Goal: Task Accomplishment & Management: Manage account settings

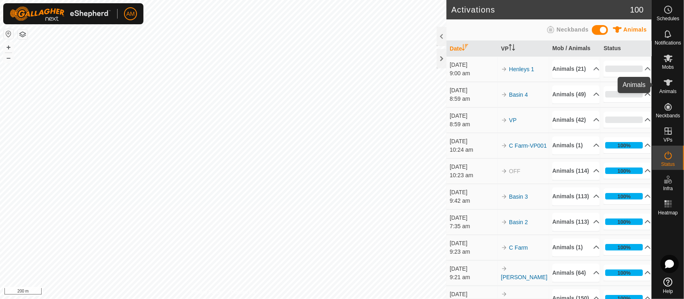
click at [662, 90] on span "Animals" at bounding box center [668, 91] width 17 height 5
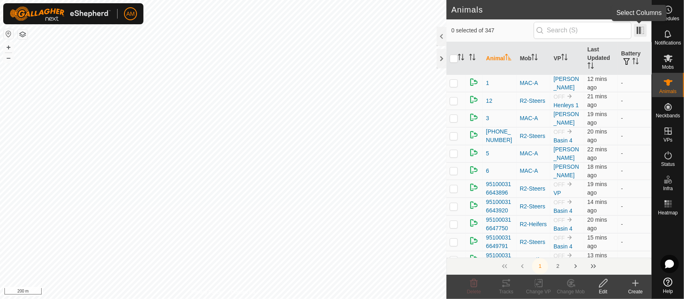
click at [638, 32] on span at bounding box center [640, 30] width 13 height 13
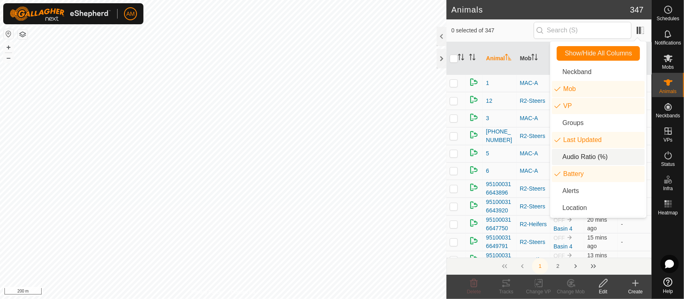
click at [591, 158] on li "Audio Ratio (%)" at bounding box center [598, 157] width 93 height 16
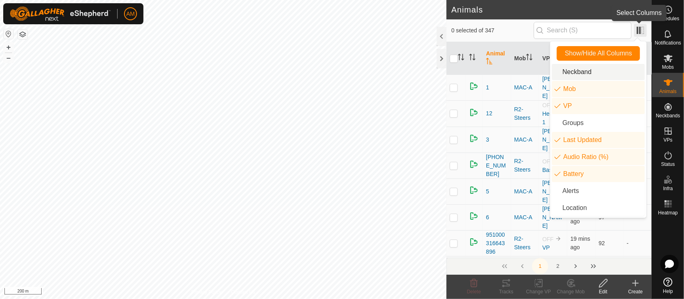
click at [643, 33] on span at bounding box center [640, 30] width 13 height 13
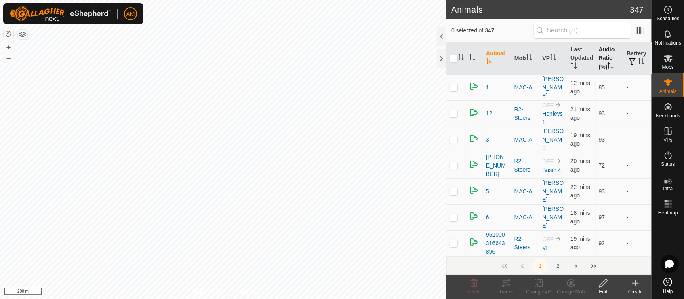
click at [603, 60] on th "Audio Ratio (%)" at bounding box center [610, 58] width 28 height 33
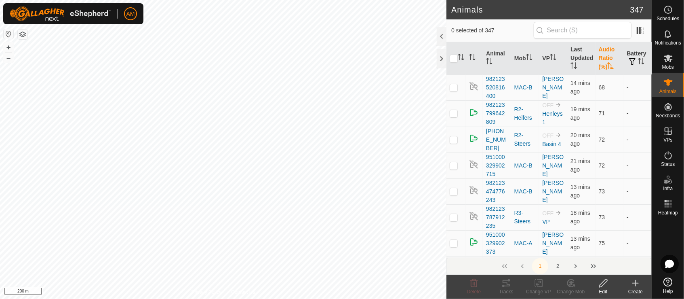
click at [603, 60] on th "Audio Ratio (%)" at bounding box center [610, 58] width 28 height 33
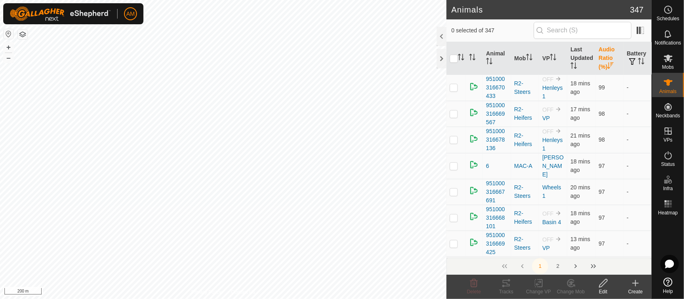
click at [606, 57] on th "Audio Ratio (%)" at bounding box center [610, 58] width 28 height 33
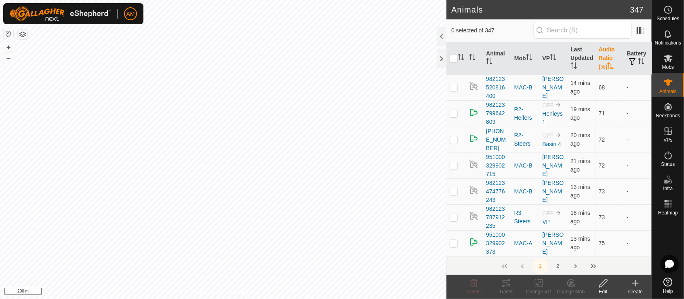
click at [456, 89] on p-checkbox at bounding box center [454, 87] width 8 height 6
click at [457, 87] on p-checkbox at bounding box center [454, 87] width 8 height 6
checkbox input "false"
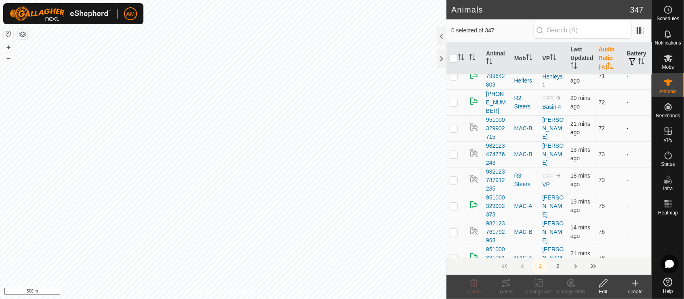
scroll to position [45, 0]
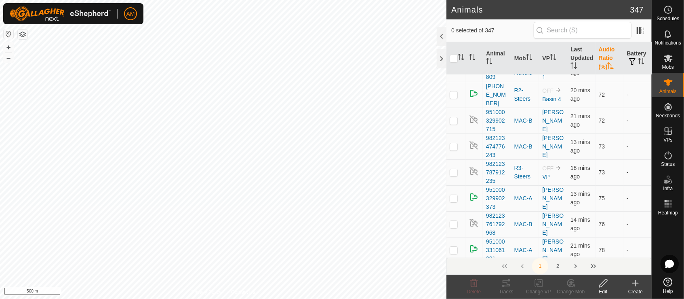
click at [459, 178] on td at bounding box center [456, 172] width 19 height 26
checkbox input "true"
click at [455, 150] on p-checkbox at bounding box center [454, 146] width 8 height 6
checkbox input "true"
click at [454, 124] on p-checkbox at bounding box center [454, 120] width 8 height 6
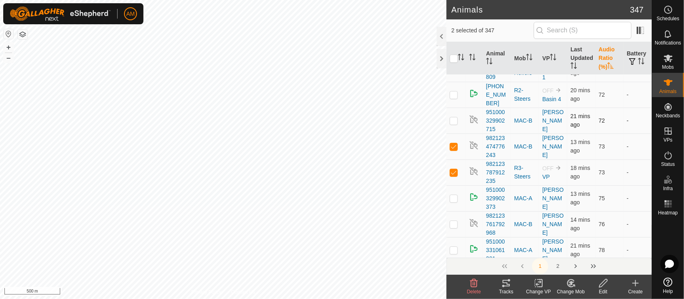
checkbox input "true"
click at [454, 106] on td at bounding box center [456, 95] width 19 height 26
checkbox input "true"
click at [455, 201] on p-checkbox at bounding box center [454, 198] width 8 height 6
checkbox input "true"
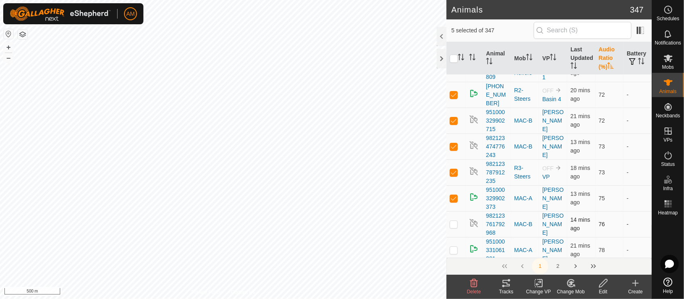
click at [456, 227] on p-checkbox at bounding box center [454, 224] width 8 height 6
checkbox input "true"
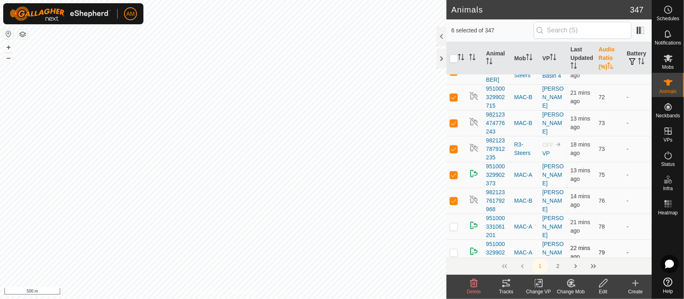
scroll to position [90, 0]
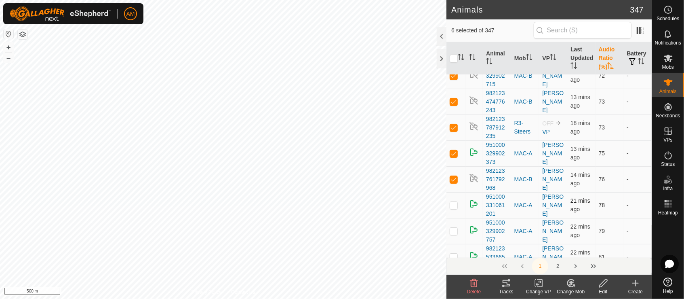
click at [452, 208] on p-checkbox at bounding box center [454, 205] width 8 height 6
checkbox input "true"
click at [459, 240] on td at bounding box center [456, 231] width 19 height 26
checkbox input "true"
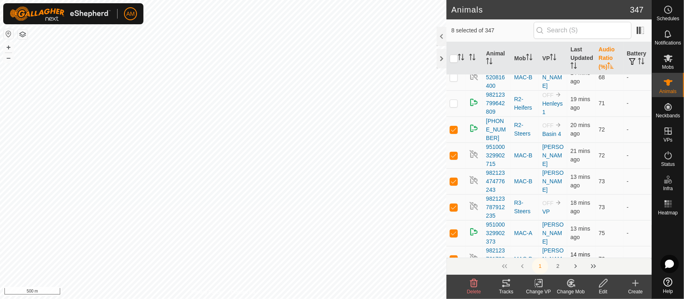
scroll to position [0, 0]
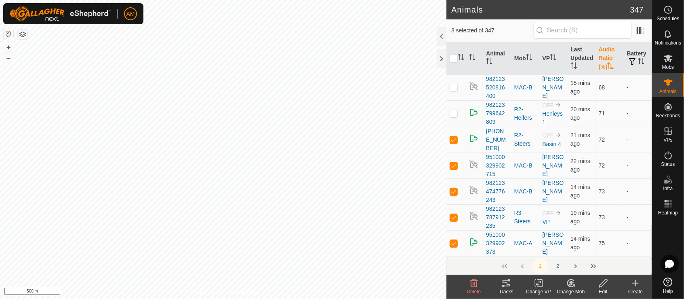
click at [456, 87] on p-checkbox at bounding box center [454, 87] width 8 height 6
click at [599, 285] on icon at bounding box center [604, 283] width 10 height 10
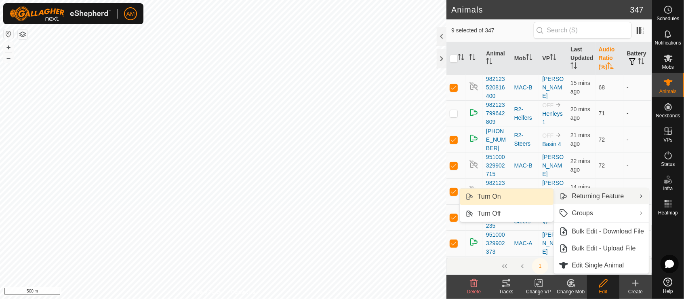
click at [547, 199] on link "Turn On" at bounding box center [507, 196] width 94 height 16
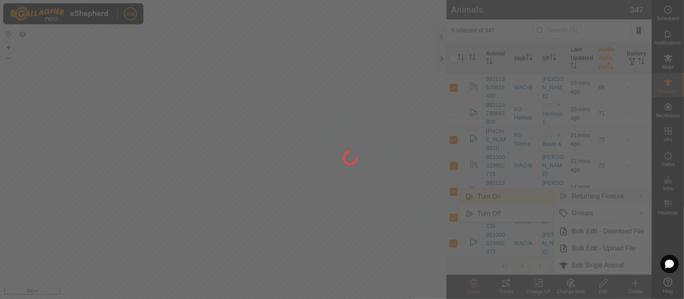
checkbox input "false"
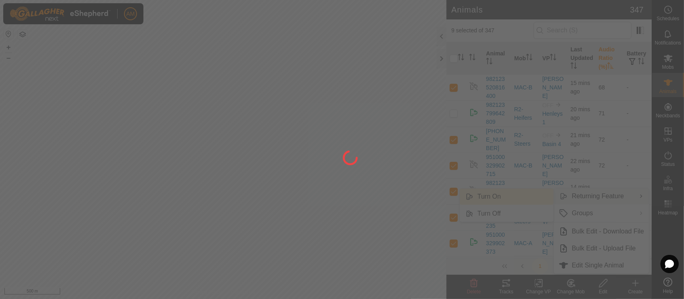
checkbox input "false"
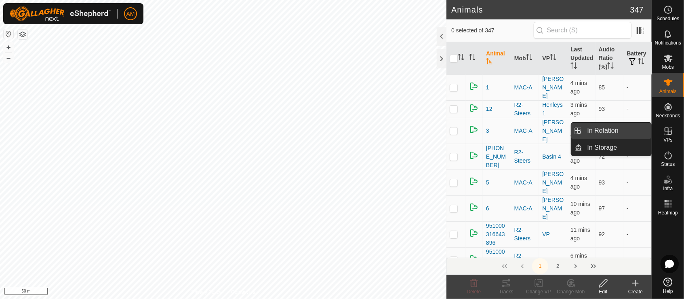
click at [648, 131] on link "In Rotation" at bounding box center [617, 131] width 69 height 16
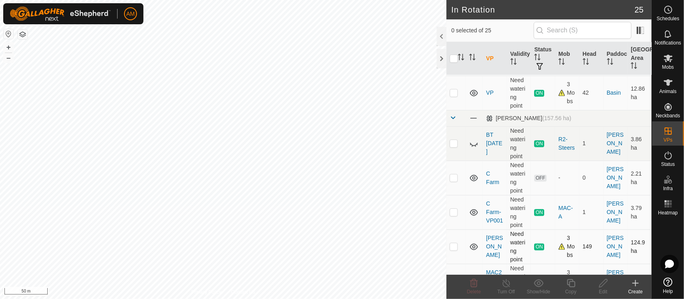
scroll to position [180, 0]
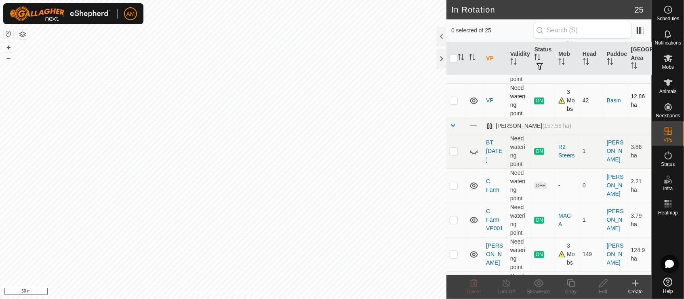
click at [457, 100] on p-checkbox at bounding box center [454, 100] width 8 height 6
checkbox input "true"
click at [576, 281] on copy-svg-icon at bounding box center [571, 283] width 32 height 10
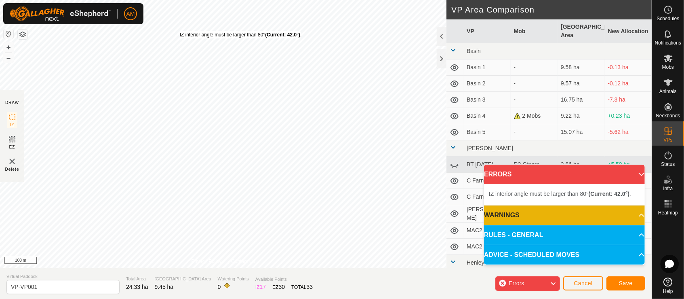
click at [180, 31] on div "IZ interior angle must be larger than 80° (Current: 42.0°) ." at bounding box center [241, 34] width 122 height 7
click at [182, 34] on div "IZ interior angle must be larger than 80° (Current: 42.0°) . + – ⇧ i 100 m" at bounding box center [223, 134] width 447 height 268
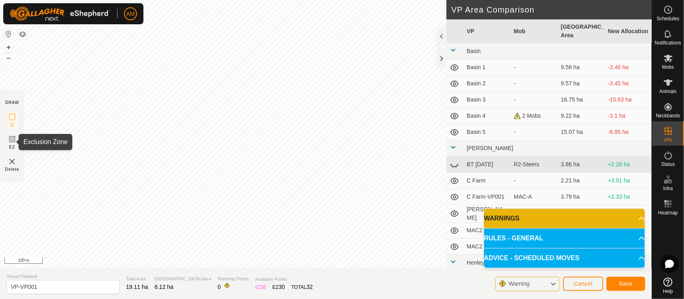
click at [9, 145] on span "EZ" at bounding box center [12, 147] width 6 height 6
click at [12, 163] on img at bounding box center [12, 161] width 10 height 10
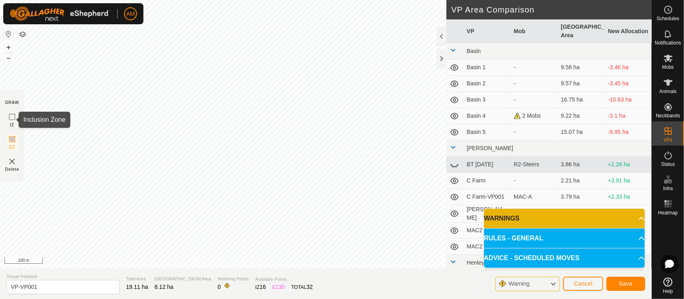
click at [14, 115] on icon at bounding box center [12, 117] width 10 height 10
click at [626, 287] on button "Save" at bounding box center [626, 284] width 39 height 14
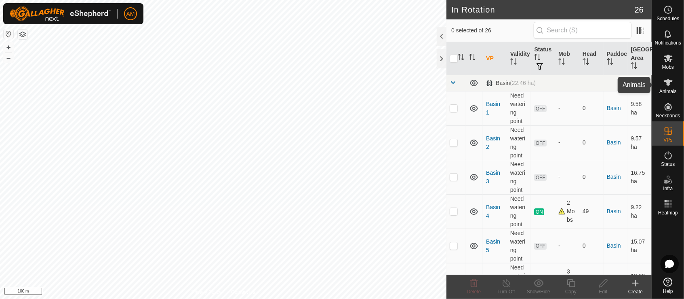
click at [668, 86] on icon at bounding box center [669, 83] width 10 height 10
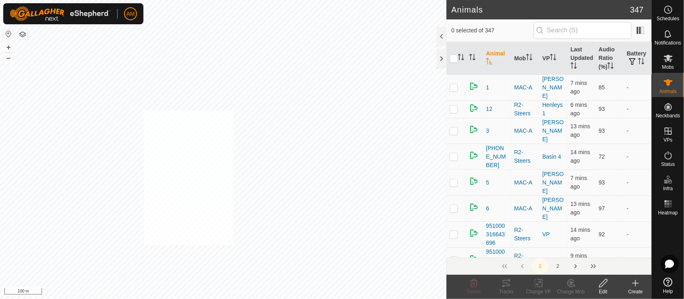
checkbox input "true"
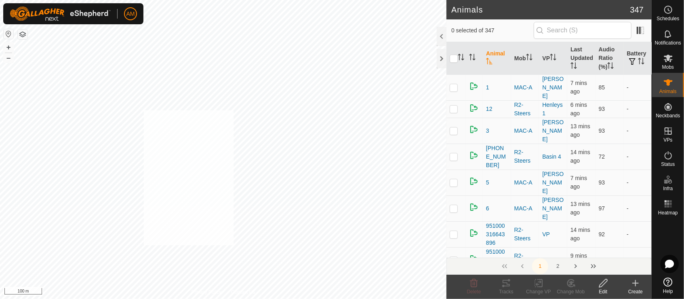
checkbox input "true"
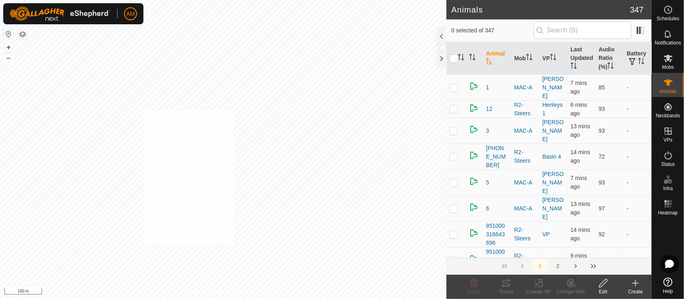
checkbox input "true"
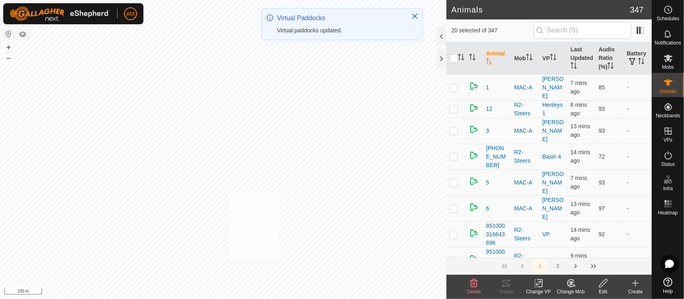
checkbox input "true"
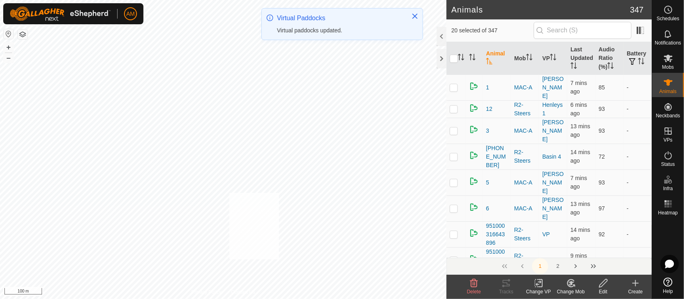
checkbox input "true"
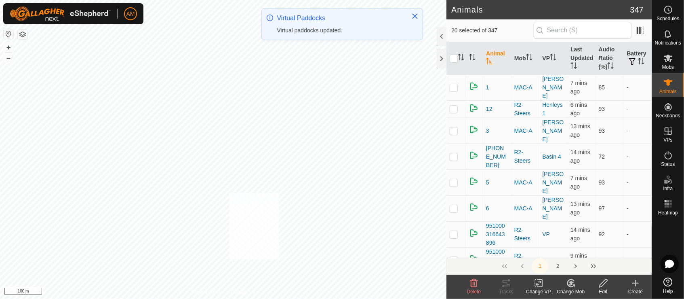
checkbox input "true"
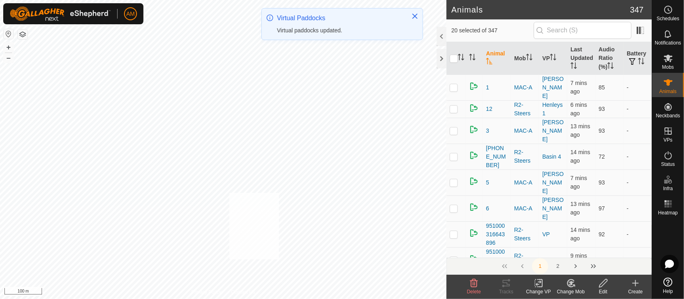
checkbox input "true"
click at [542, 285] on icon at bounding box center [539, 283] width 10 height 10
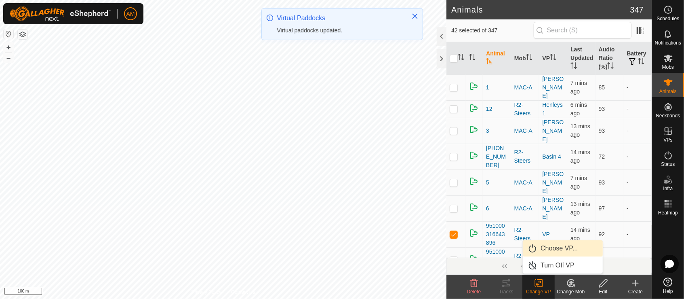
click at [541, 253] on link "Choose VP..." at bounding box center [563, 248] width 80 height 16
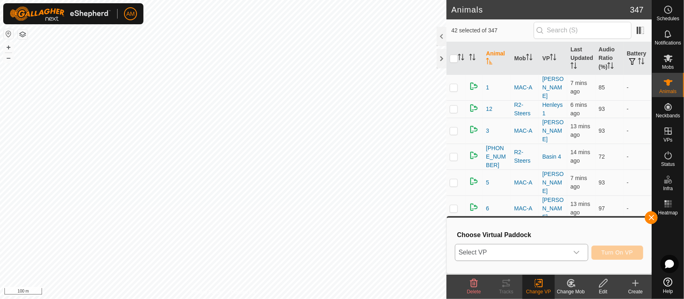
click at [536, 249] on span "Select VP" at bounding box center [512, 252] width 113 height 16
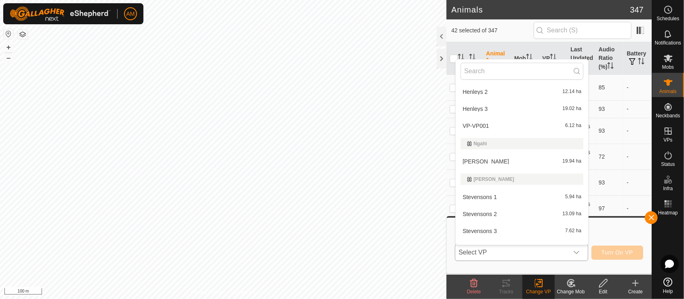
scroll to position [235, 0]
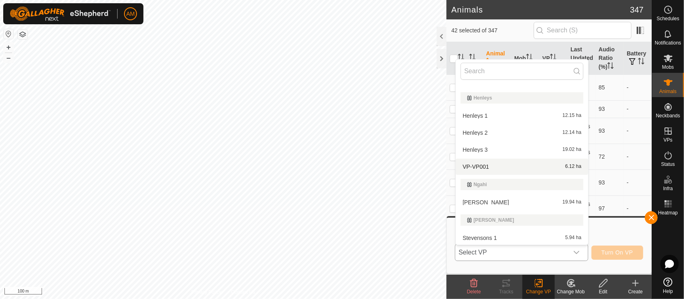
click at [473, 167] on li "VP-VP001 6.12 ha" at bounding box center [522, 166] width 133 height 16
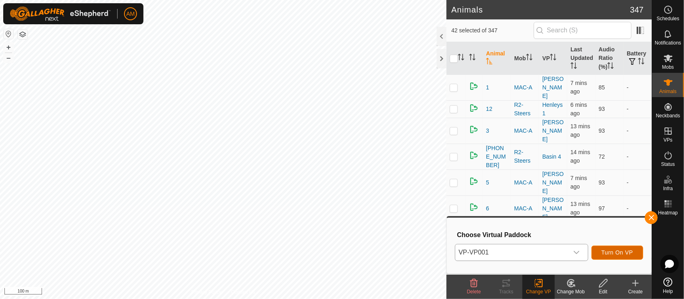
click at [636, 252] on button "Turn On VP" at bounding box center [618, 252] width 52 height 14
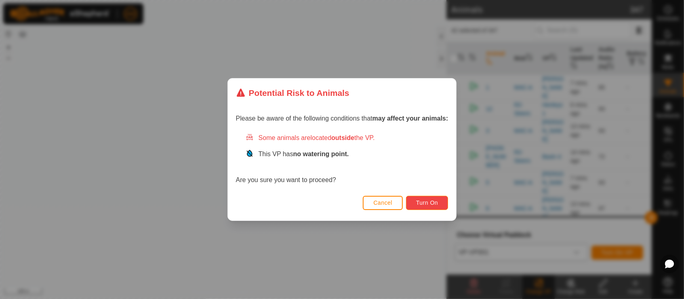
click at [427, 203] on span "Turn On" at bounding box center [427, 202] width 22 height 6
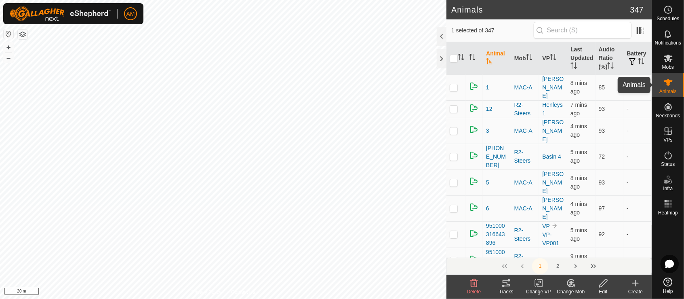
drag, startPoint x: 674, startPoint y: 89, endPoint x: 665, endPoint y: 93, distance: 10.4
click at [674, 89] on span "Animals" at bounding box center [668, 91] width 17 height 5
click at [543, 289] on div "Change VP" at bounding box center [539, 291] width 32 height 7
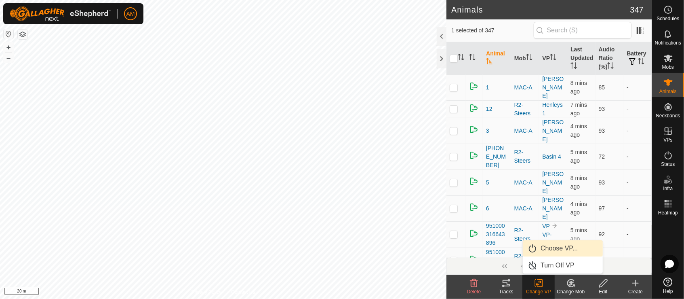
click at [543, 251] on link "Choose VP..." at bounding box center [563, 248] width 80 height 16
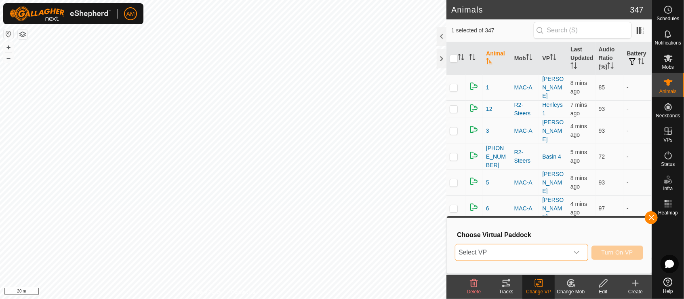
click at [515, 252] on span "Select VP" at bounding box center [512, 252] width 113 height 16
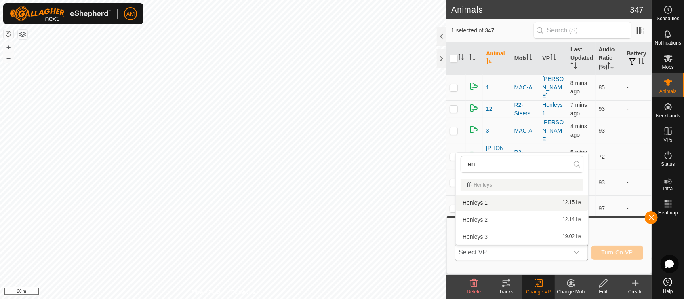
type input "hen"
click at [486, 205] on li "Henleys 1 12.15 ha" at bounding box center [522, 202] width 133 height 16
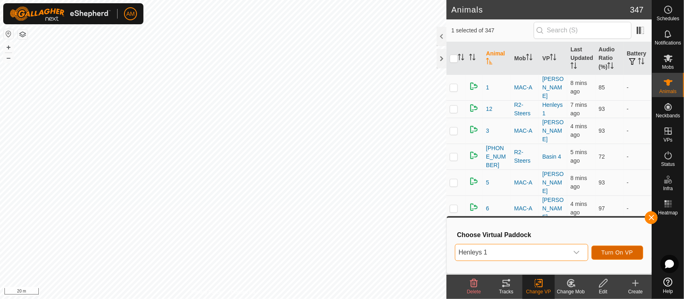
click at [617, 253] on span "Turn On VP" at bounding box center [618, 252] width 32 height 6
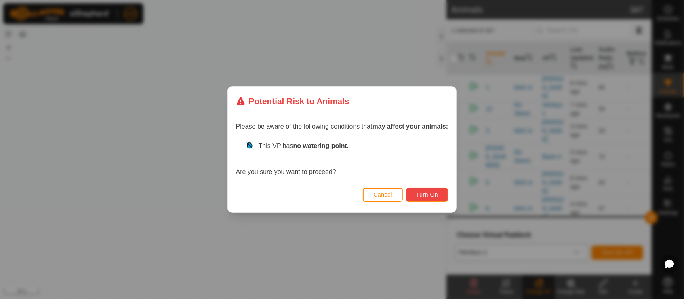
click at [438, 197] on span "Turn On" at bounding box center [427, 194] width 22 height 6
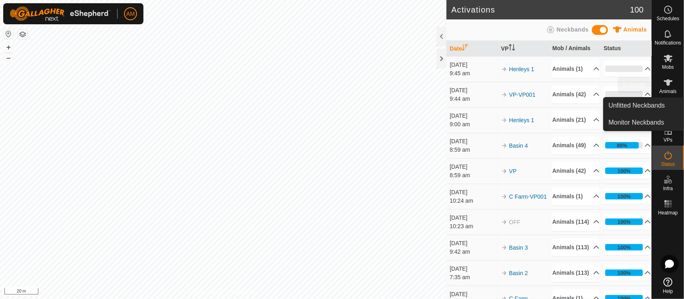
click at [678, 88] on div "Animals" at bounding box center [669, 85] width 32 height 24
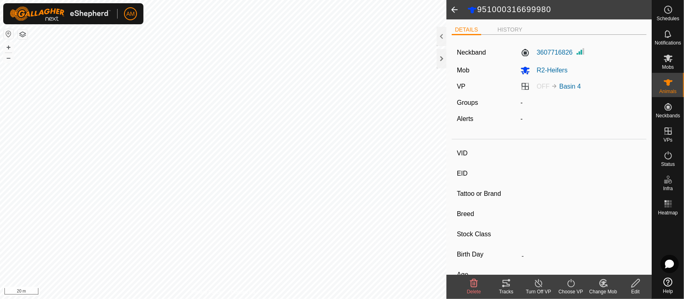
type input "-"
type input "951000316699980"
type input "-"
type input "Angus"
type input "Heifer"
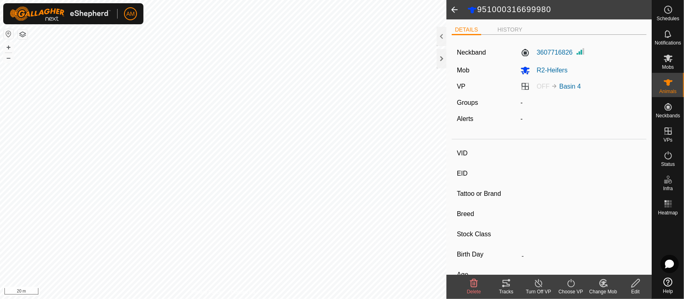
type input "11/2023"
type input "1 year 10 months"
type input "-"
click at [544, 289] on div "Turn Off VP" at bounding box center [539, 291] width 32 height 7
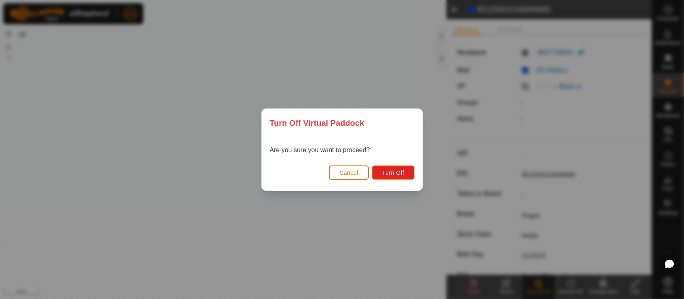
click at [360, 175] on button "Cancel" at bounding box center [349, 172] width 40 height 14
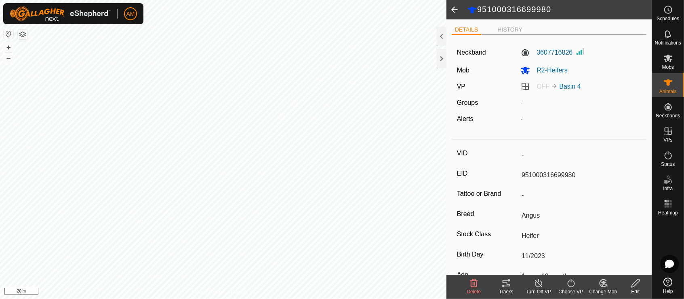
click at [574, 286] on icon at bounding box center [571, 283] width 10 height 10
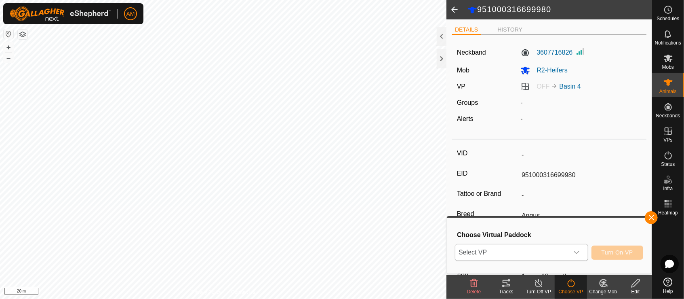
click at [571, 257] on div "dropdown trigger" at bounding box center [577, 252] width 16 height 16
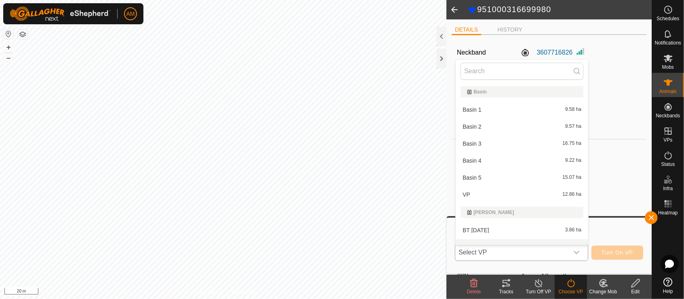
scroll to position [11, 0]
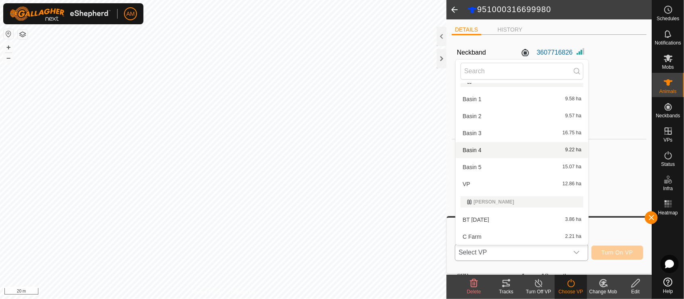
click at [480, 152] on li "Basin 4 9.22 ha" at bounding box center [522, 150] width 133 height 16
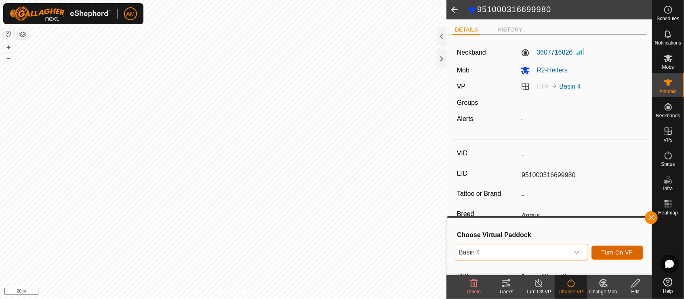
click at [619, 254] on span "Turn On VP" at bounding box center [618, 252] width 32 height 6
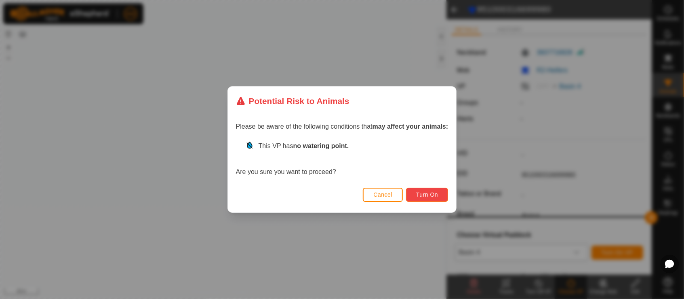
click at [413, 195] on button "Turn On" at bounding box center [427, 195] width 42 height 14
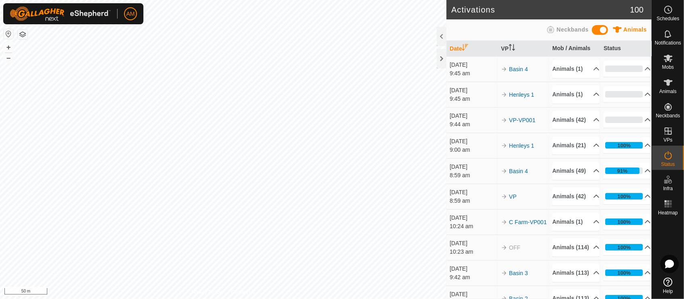
click at [278, 298] on html "AM Schedules Notifications Mobs Animals Neckbands VPs Status Infra Heatmap Help…" at bounding box center [342, 149] width 684 height 299
click at [671, 94] on div "Animals" at bounding box center [669, 85] width 32 height 24
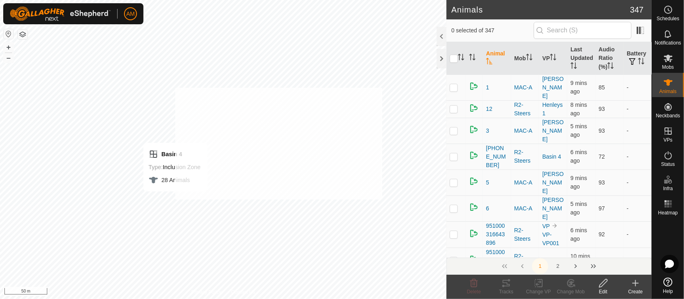
checkbox input "true"
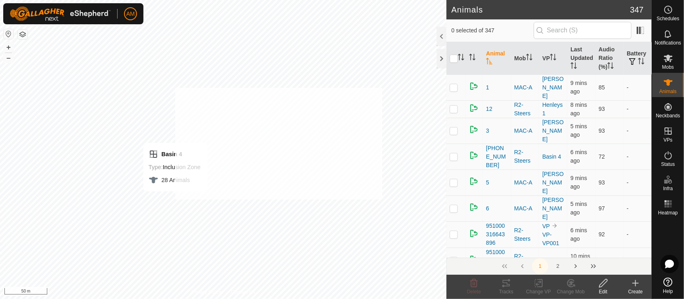
checkbox input "true"
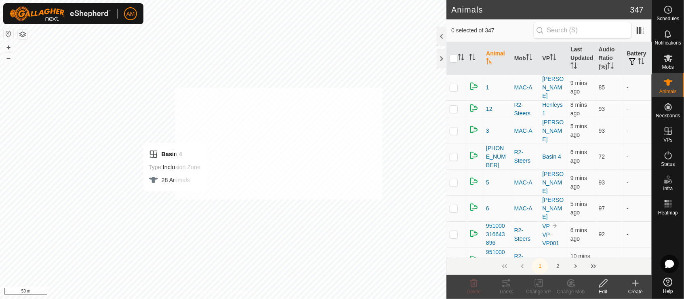
checkbox input "true"
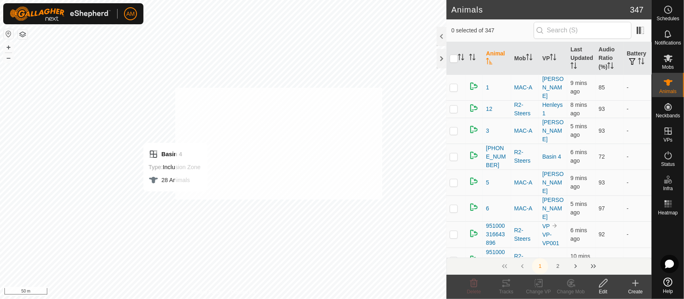
checkbox input "true"
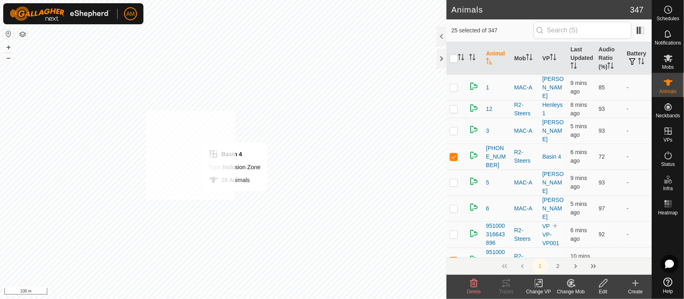
checkbox input "true"
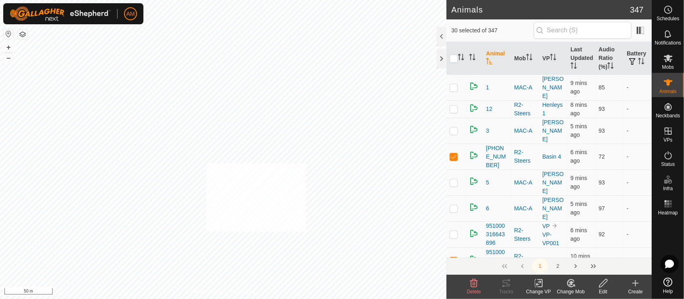
checkbox input "true"
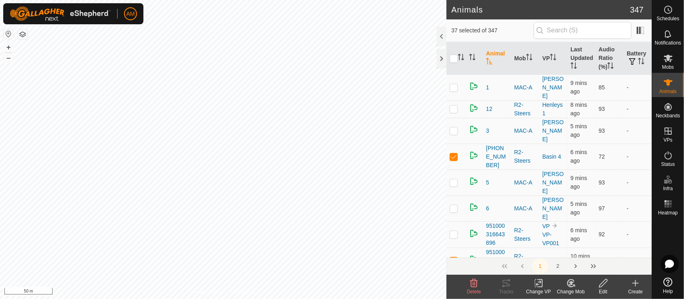
click at [540, 288] on div "Change VP" at bounding box center [539, 291] width 32 height 7
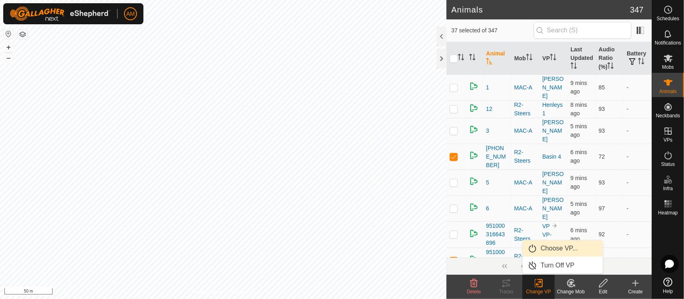
click at [546, 255] on link "Choose VP..." at bounding box center [563, 248] width 80 height 16
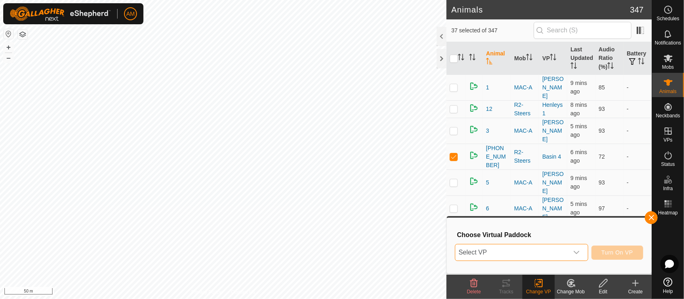
click at [522, 248] on span "Select VP" at bounding box center [512, 252] width 113 height 16
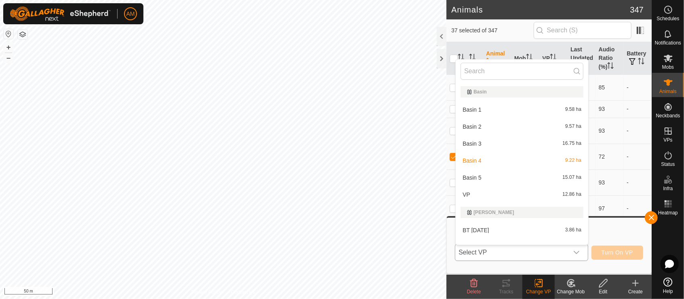
click at [475, 159] on li "Basin 4 9.22 ha" at bounding box center [522, 160] width 133 height 16
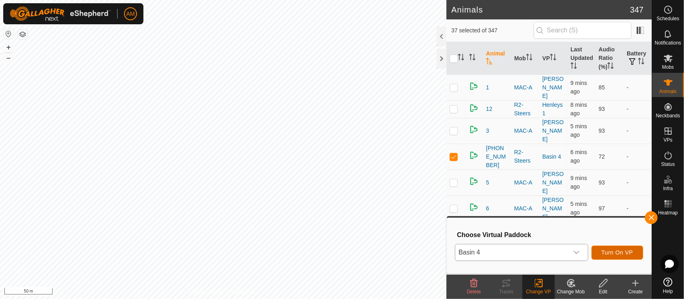
click at [615, 252] on span "Turn On VP" at bounding box center [618, 252] width 32 height 6
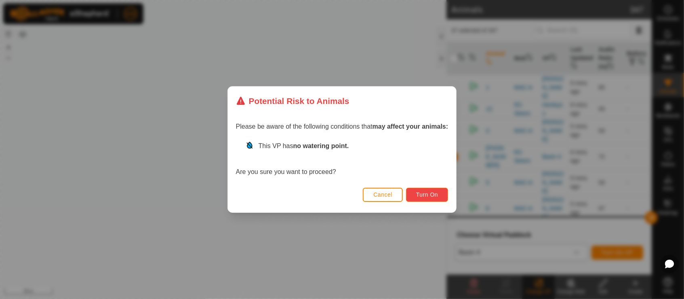
click at [436, 193] on span "Turn On" at bounding box center [427, 194] width 22 height 6
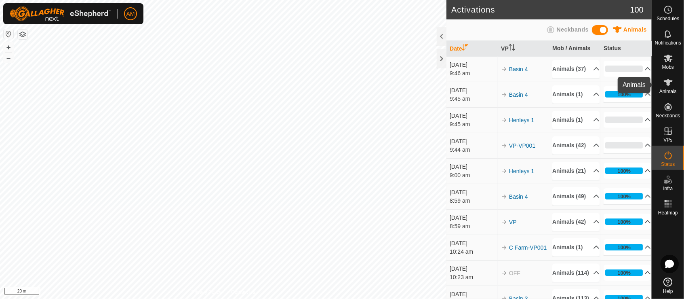
click at [662, 83] on es-animals-svg-icon at bounding box center [668, 82] width 15 height 13
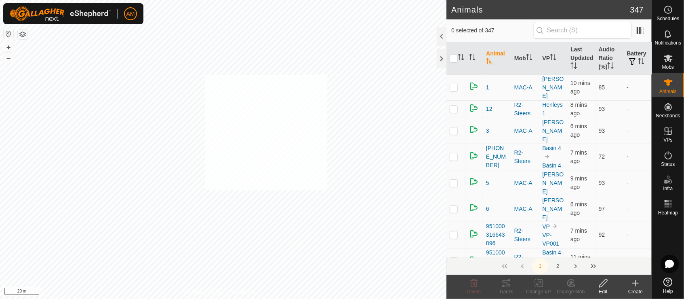
checkbox input "true"
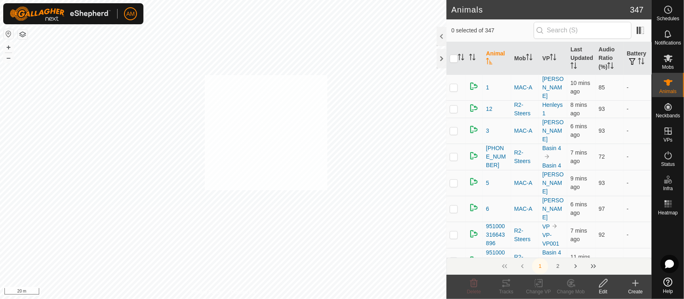
checkbox input "true"
click at [537, 285] on icon at bounding box center [539, 283] width 10 height 10
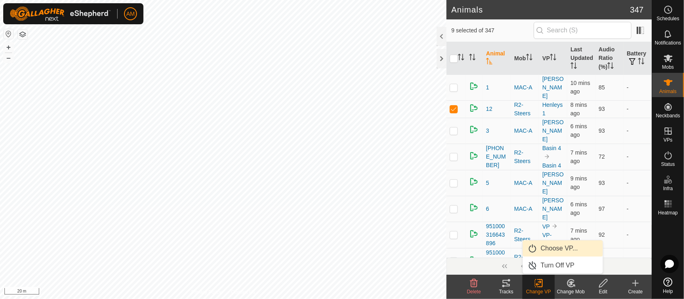
click at [547, 247] on link "Choose VP..." at bounding box center [563, 248] width 80 height 16
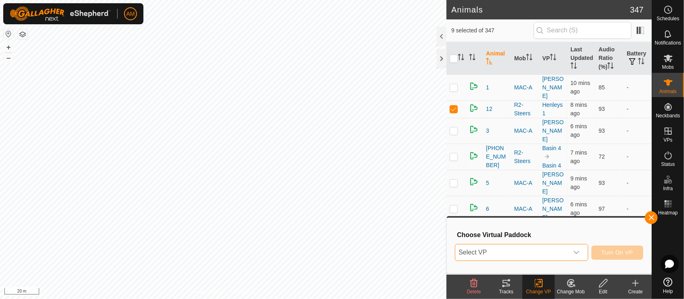
click at [498, 254] on span "Select VP" at bounding box center [512, 252] width 113 height 16
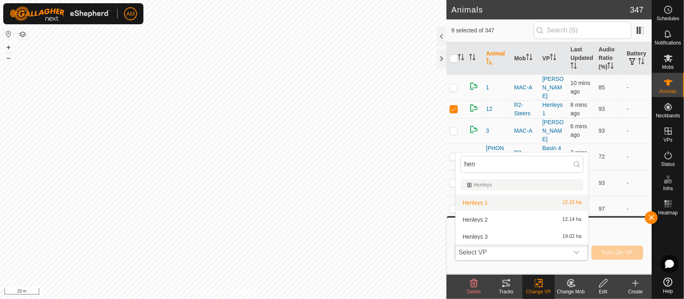
type input "hen"
click at [483, 201] on li "Henleys 1 12.15 ha" at bounding box center [522, 202] width 133 height 16
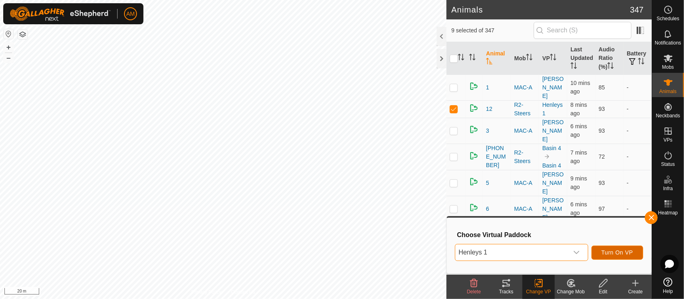
click at [621, 248] on button "Turn On VP" at bounding box center [618, 252] width 52 height 14
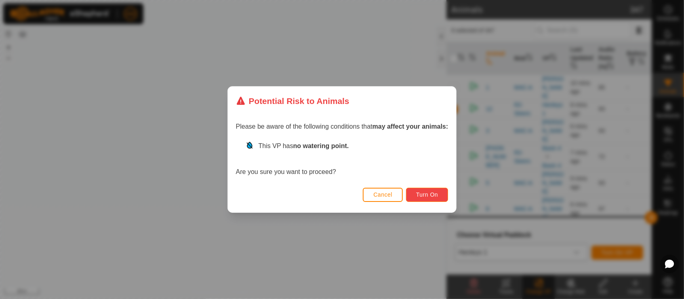
click at [432, 194] on span "Turn On" at bounding box center [427, 194] width 22 height 6
